Goal: Task Accomplishment & Management: Manage account settings

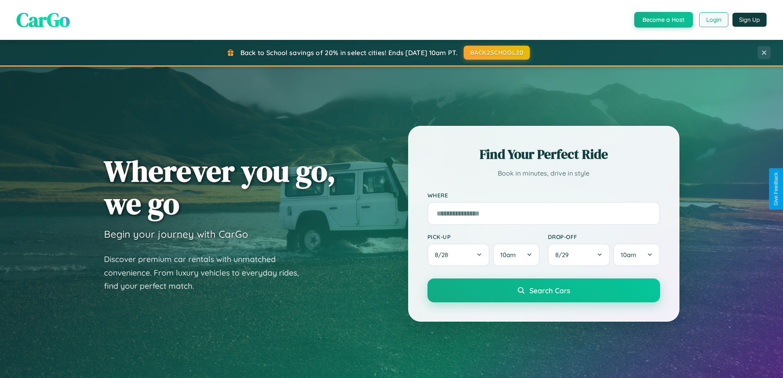
click at [713, 20] on button "Login" at bounding box center [713, 19] width 29 height 15
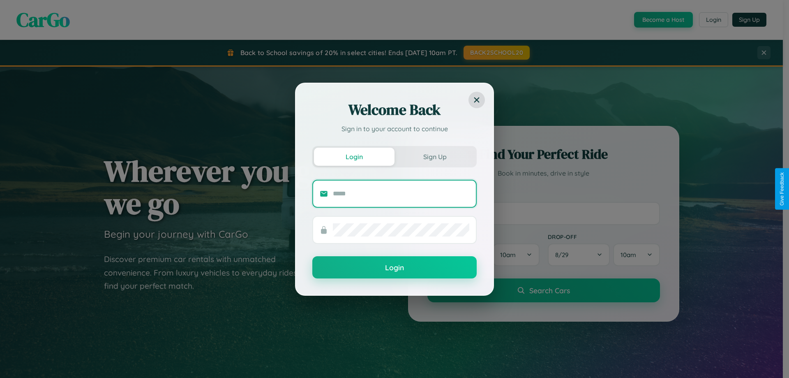
click at [401, 193] on input "text" at bounding box center [401, 193] width 136 height 13
type input "**********"
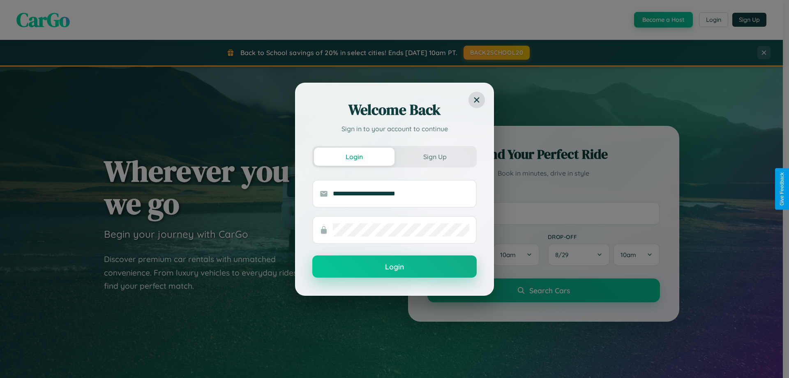
click at [395, 266] on button "Login" at bounding box center [394, 266] width 164 height 22
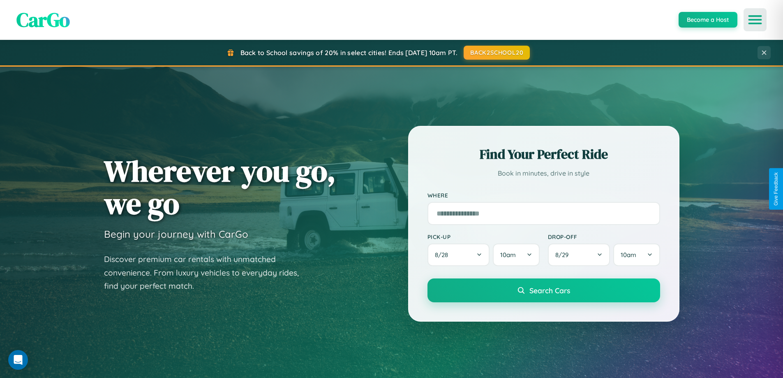
click at [755, 20] on icon "Open menu" at bounding box center [755, 19] width 12 height 7
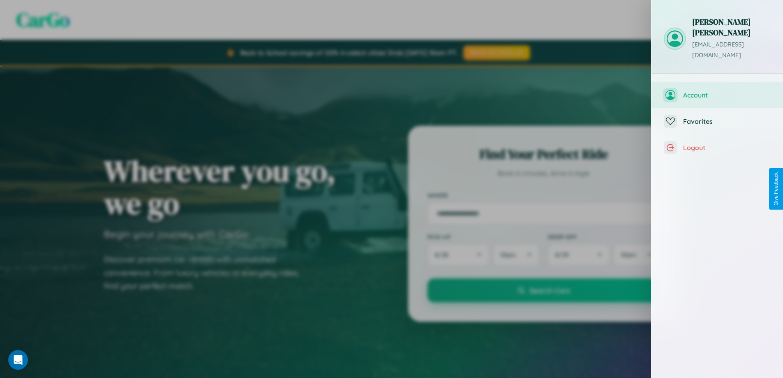
click at [717, 91] on span "Account" at bounding box center [727, 95] width 88 height 8
